Goal: Task Accomplishment & Management: Manage account settings

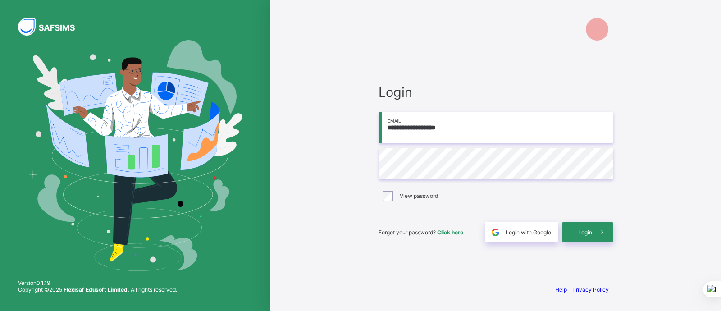
click at [423, 131] on input "**********" at bounding box center [495, 128] width 234 height 32
click at [587, 231] on span "Login" at bounding box center [585, 232] width 14 height 7
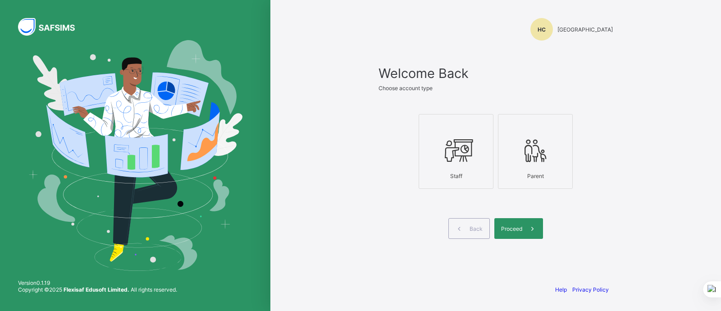
click at [467, 145] on icon at bounding box center [456, 150] width 32 height 27
click at [519, 244] on div "Welcome Back Choose account type Staff Parent Back Proceed" at bounding box center [495, 163] width 234 height 196
click at [518, 232] on div "Proceed" at bounding box center [518, 228] width 49 height 21
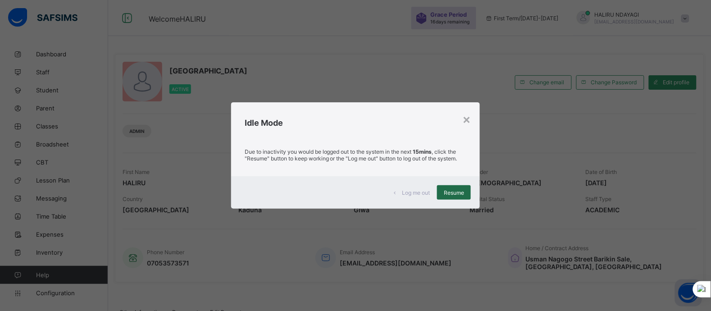
click at [442, 190] on div "Resume" at bounding box center [454, 192] width 34 height 14
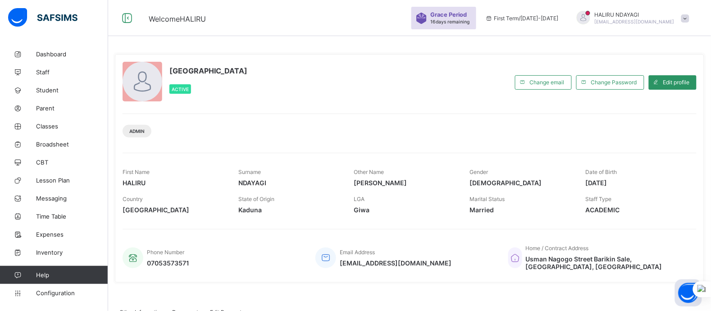
click at [689, 16] on span at bounding box center [685, 18] width 8 height 8
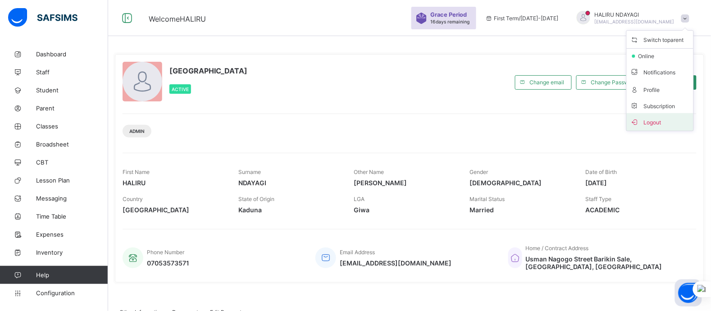
click at [656, 126] on span "Logout" at bounding box center [659, 122] width 59 height 10
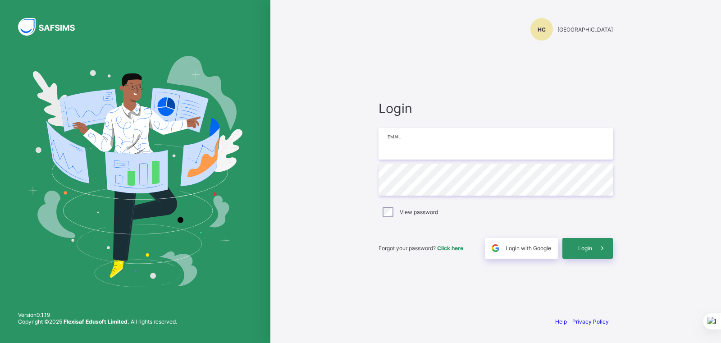
click at [404, 138] on input "email" at bounding box center [495, 144] width 234 height 32
click at [404, 141] on input "**********" at bounding box center [495, 144] width 234 height 32
type input "**********"
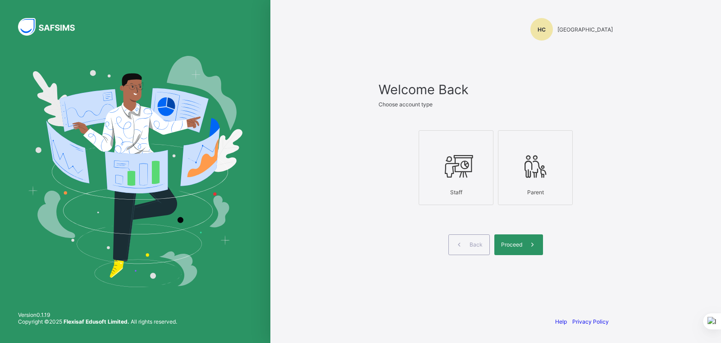
click at [460, 202] on label "Staff" at bounding box center [455, 167] width 75 height 75
click at [509, 232] on span at bounding box center [495, 228] width 234 height 14
click at [512, 242] on span "Proceed" at bounding box center [511, 244] width 21 height 7
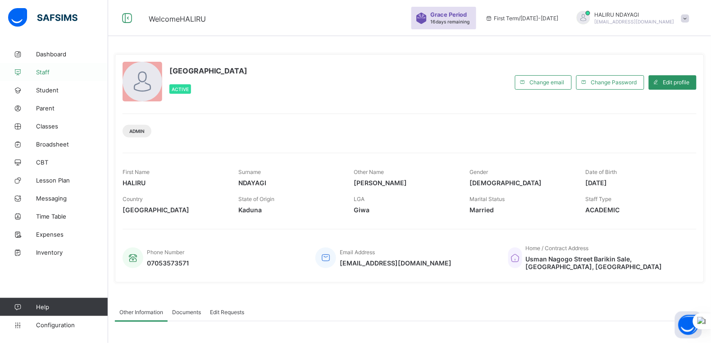
click at [43, 70] on span "Staff" at bounding box center [72, 71] width 72 height 7
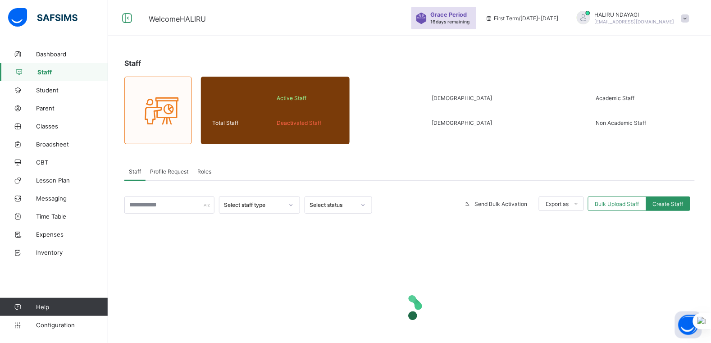
click at [208, 170] on span "Roles" at bounding box center [204, 171] width 14 height 7
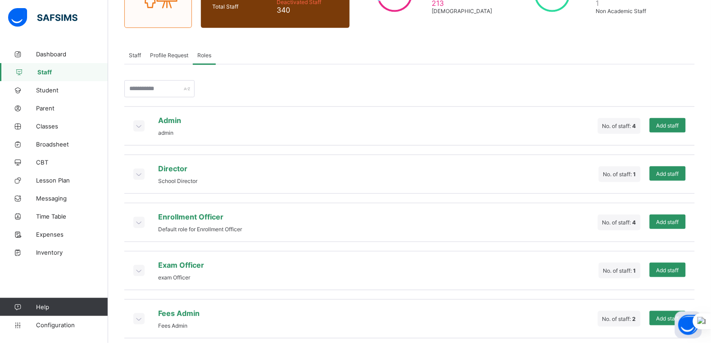
scroll to position [118, 0]
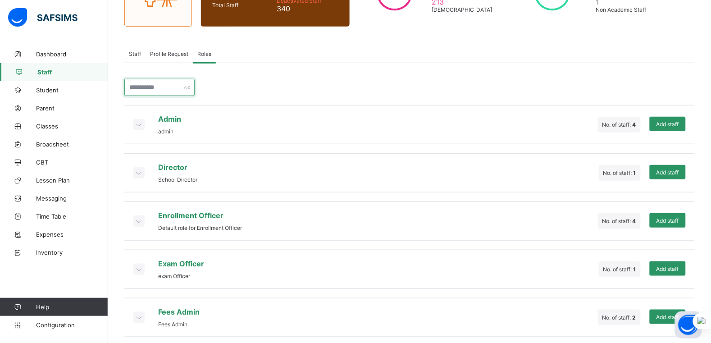
click at [170, 93] on input "text" at bounding box center [159, 87] width 70 height 17
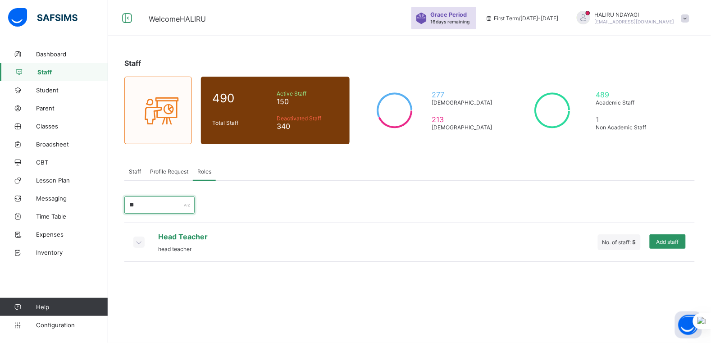
scroll to position [0, 0]
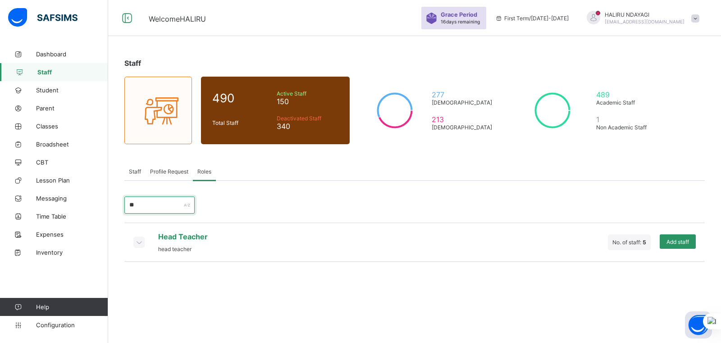
type input "*"
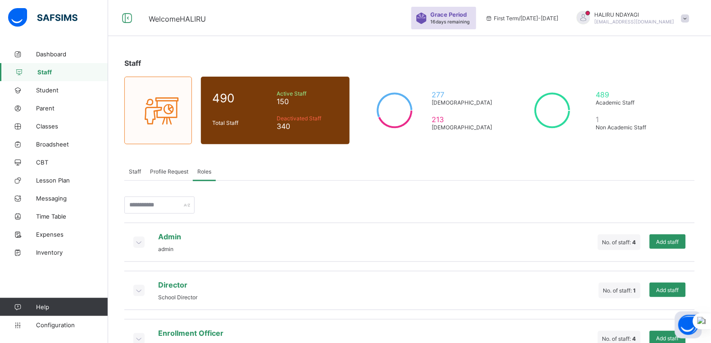
click at [172, 172] on span "Profile Request" at bounding box center [169, 171] width 38 height 7
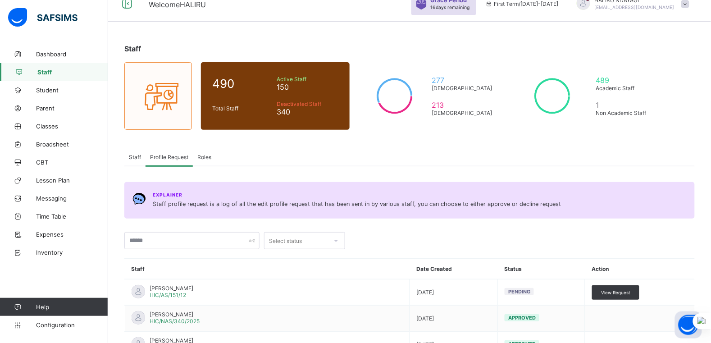
scroll to position [13, 0]
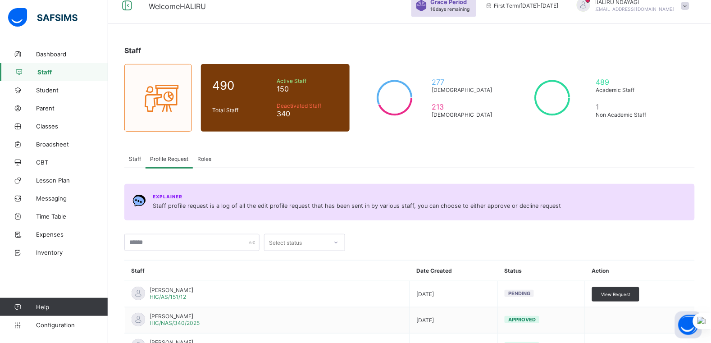
click at [137, 155] on span "Staff" at bounding box center [135, 158] width 12 height 7
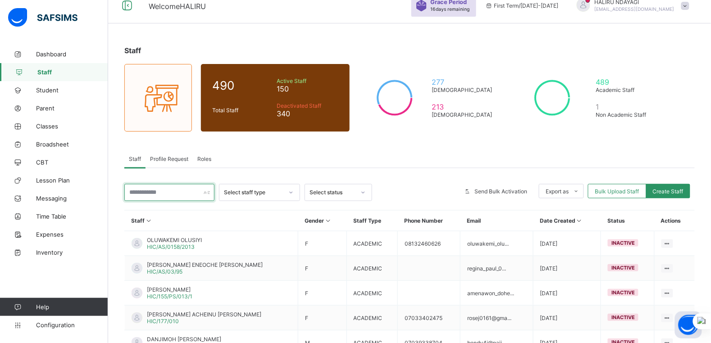
click at [168, 191] on input "text" at bounding box center [169, 192] width 90 height 17
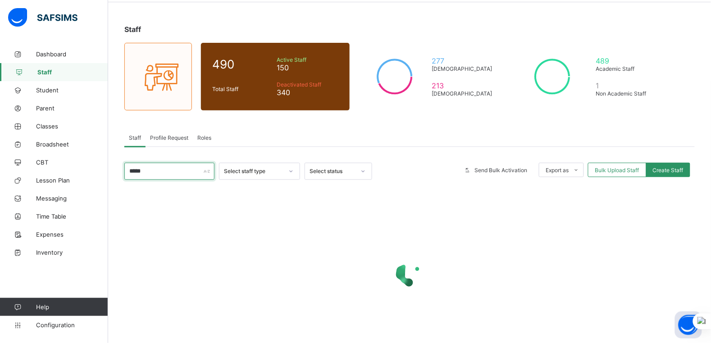
scroll to position [35, 0]
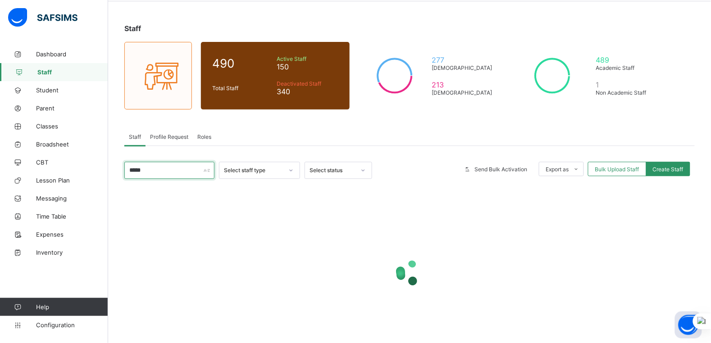
type input "*****"
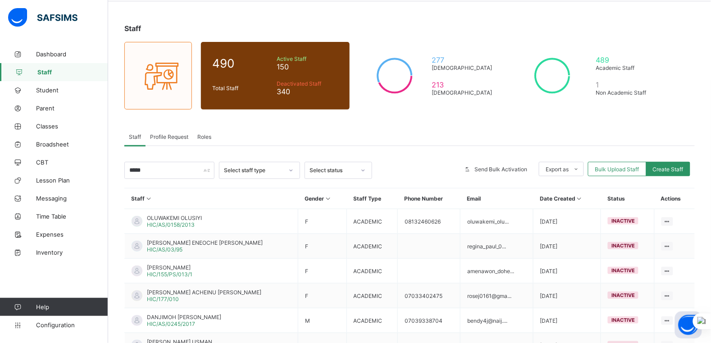
click at [211, 136] on span "Roles" at bounding box center [204, 136] width 14 height 7
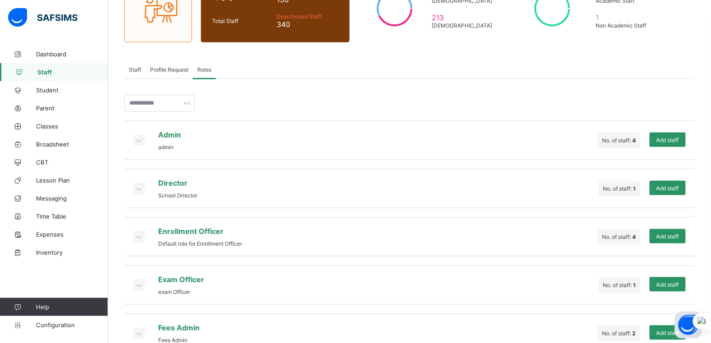
scroll to position [80, 0]
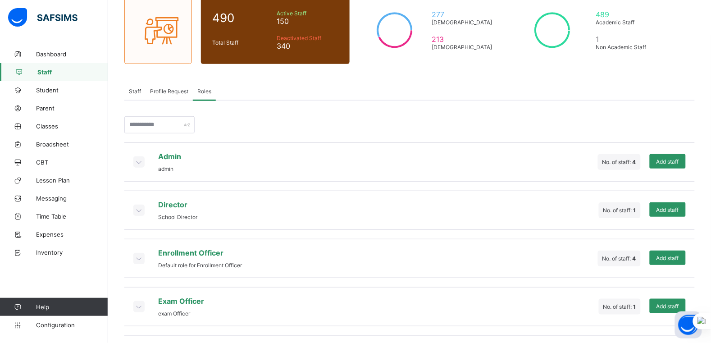
click at [136, 162] on icon at bounding box center [139, 161] width 10 height 9
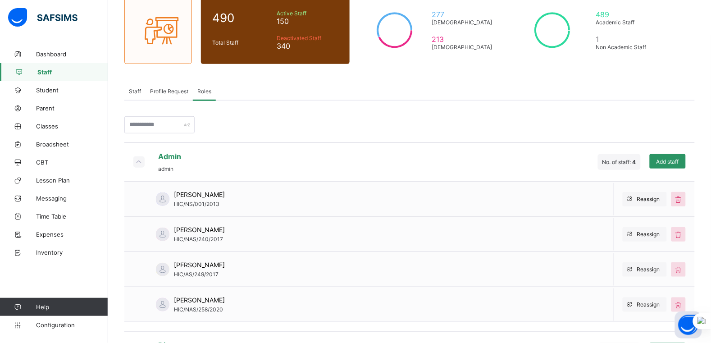
click at [136, 162] on icon at bounding box center [139, 161] width 10 height 9
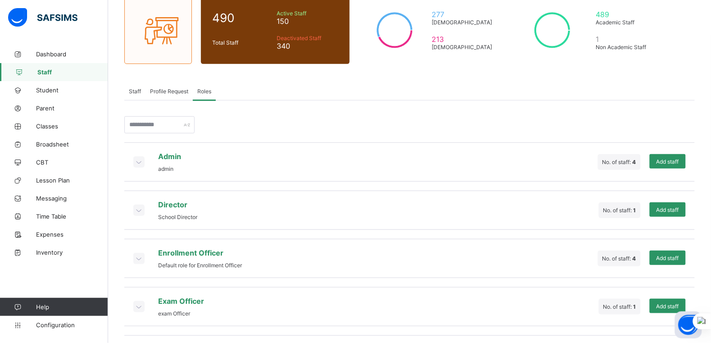
click at [136, 162] on icon at bounding box center [139, 161] width 10 height 9
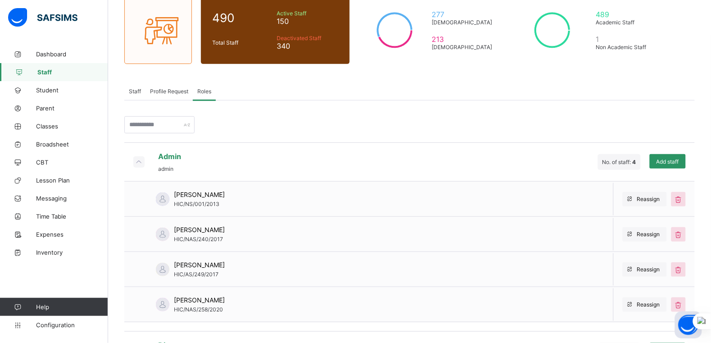
click at [136, 162] on icon at bounding box center [139, 161] width 10 height 9
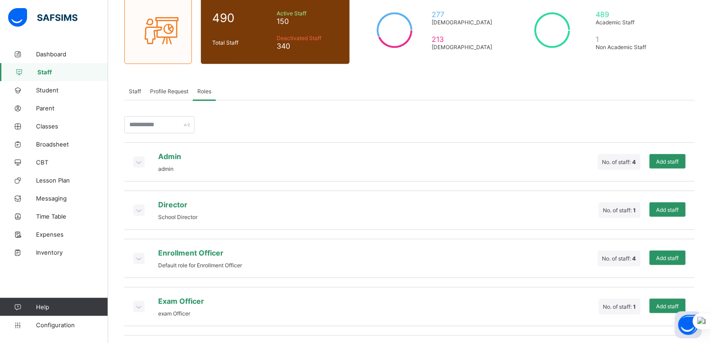
click at [136, 162] on icon at bounding box center [139, 161] width 10 height 9
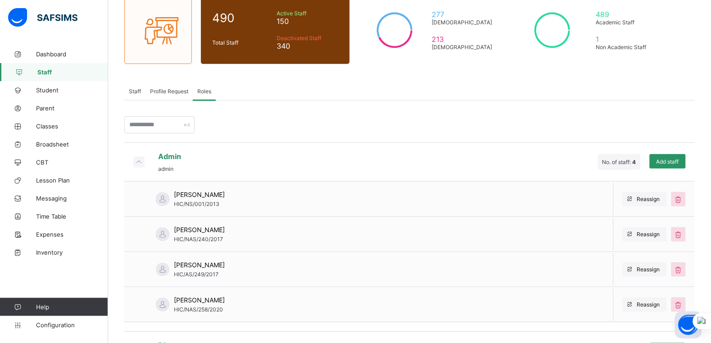
click at [136, 162] on icon at bounding box center [139, 161] width 10 height 9
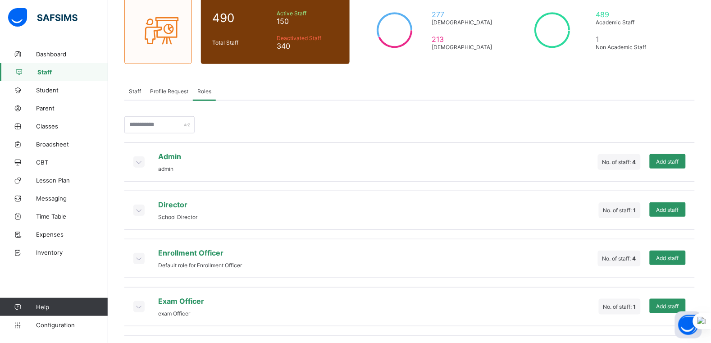
click at [140, 206] on icon at bounding box center [139, 209] width 10 height 9
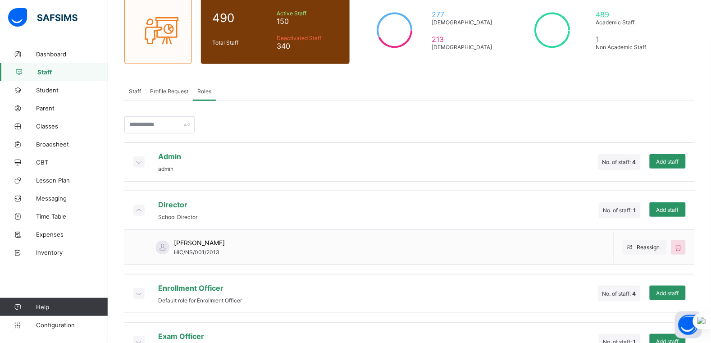
click at [140, 206] on icon at bounding box center [139, 209] width 10 height 9
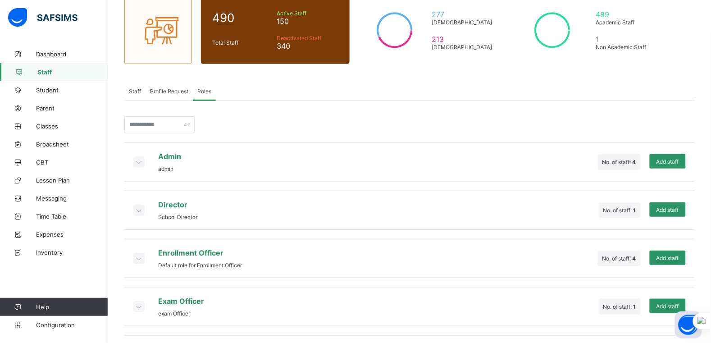
click at [140, 206] on icon at bounding box center [139, 209] width 10 height 9
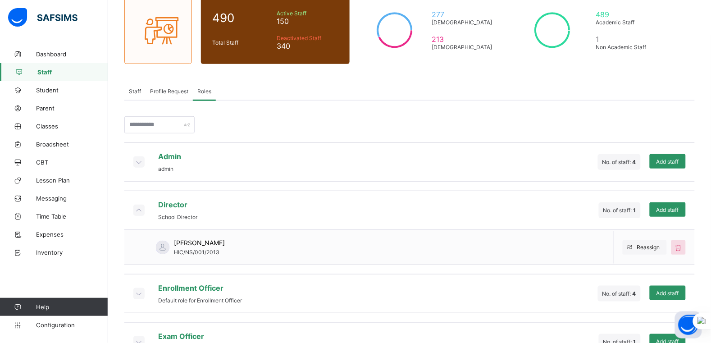
click at [140, 206] on icon at bounding box center [139, 209] width 10 height 9
